Goal: Use online tool/utility

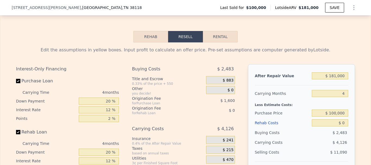
scroll to position [812, 0]
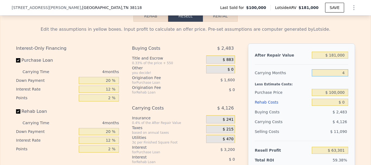
click at [343, 76] on input "4" at bounding box center [329, 72] width 36 height 7
type input "6"
type input "$ 61,238"
type input "6"
click at [292, 87] on div "Less Estimate Costs:" at bounding box center [300, 83] width 93 height 10
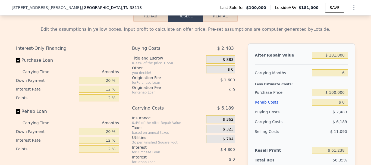
click at [336, 96] on input "$ 100,000" at bounding box center [329, 92] width 36 height 7
type input "$ 150,000"
click at [308, 125] on div "$ 6,189" at bounding box center [319, 122] width 57 height 10
type input "$ 7,871"
click at [342, 106] on input "$ 0" at bounding box center [329, 101] width 36 height 7
